Goal: Information Seeking & Learning: Check status

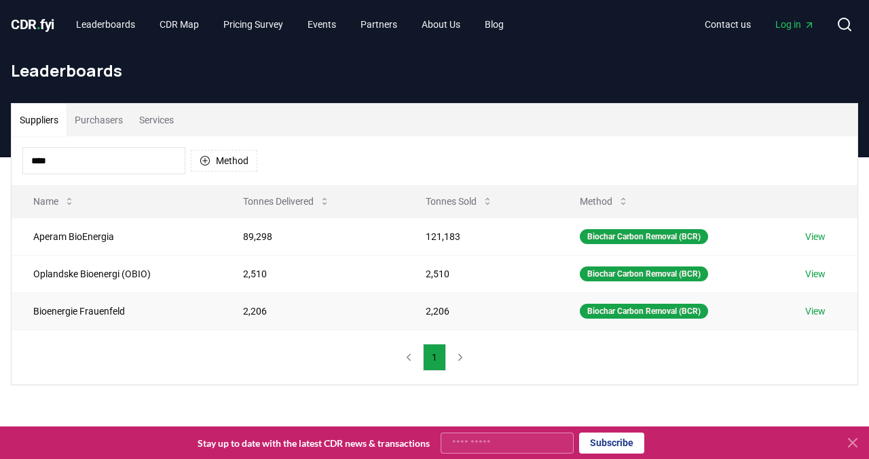
type input "****"
click at [809, 310] on link "View" at bounding box center [815, 312] width 20 height 14
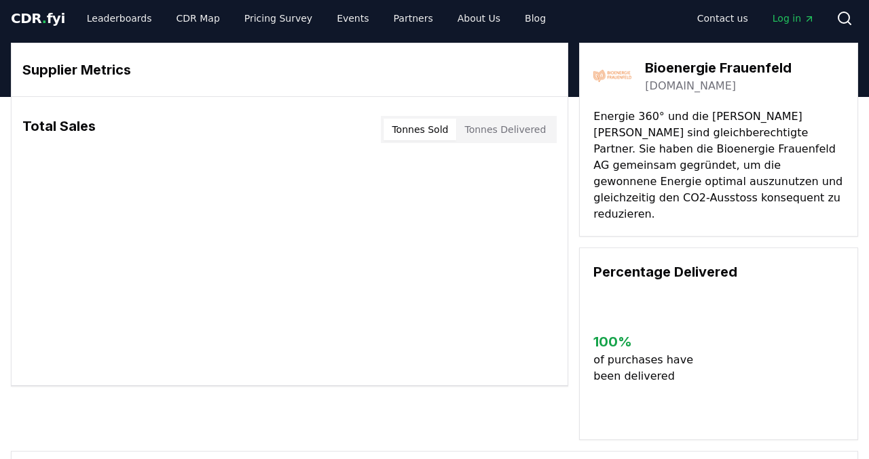
scroll to position [3, 0]
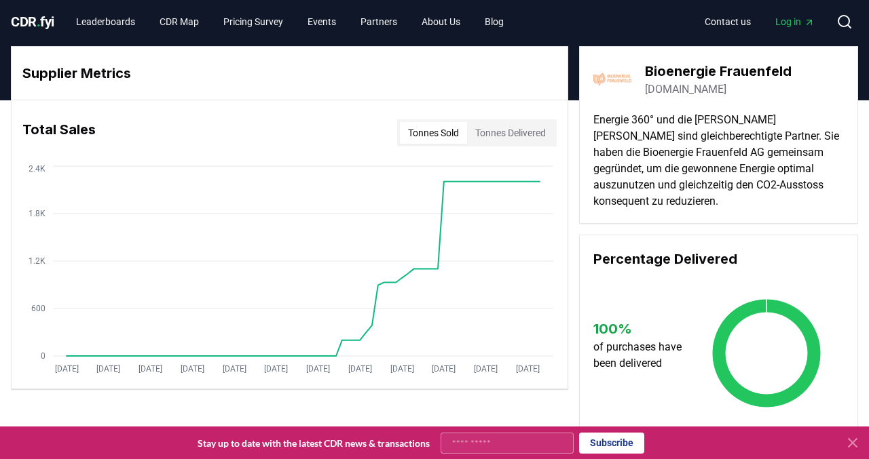
click at [509, 126] on button "Tonnes Delivered" at bounding box center [510, 133] width 87 height 22
click at [441, 138] on button "Tonnes Sold" at bounding box center [433, 133] width 67 height 22
click at [507, 136] on button "Tonnes Delivered" at bounding box center [510, 133] width 87 height 22
click at [439, 137] on button "Tonnes Sold" at bounding box center [433, 133] width 67 height 22
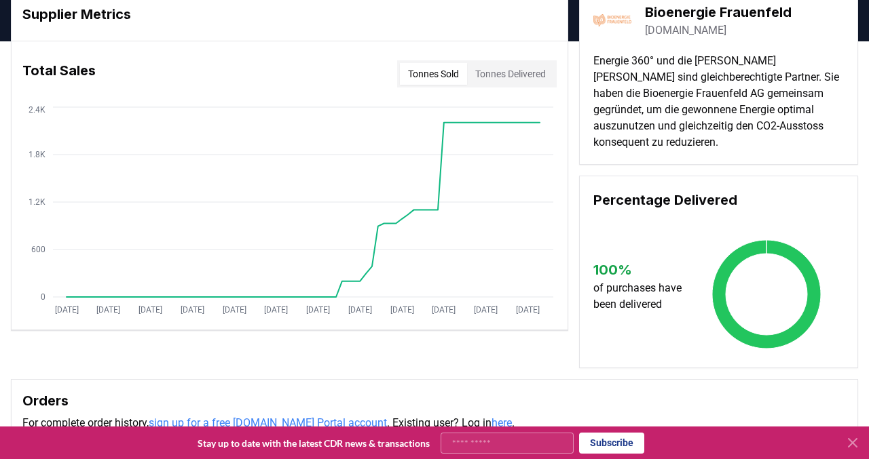
scroll to position [0, 0]
